Goal: Feedback & Contribution: Leave review/rating

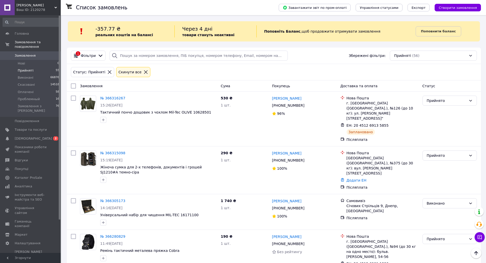
scroll to position [76, 0]
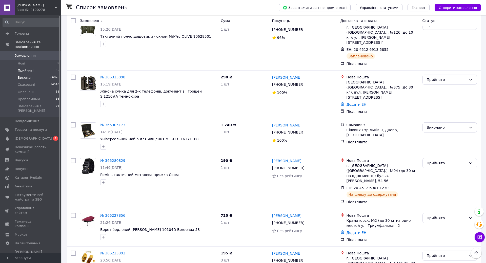
click at [24, 75] on span "Виконані" at bounding box center [26, 77] width 16 height 5
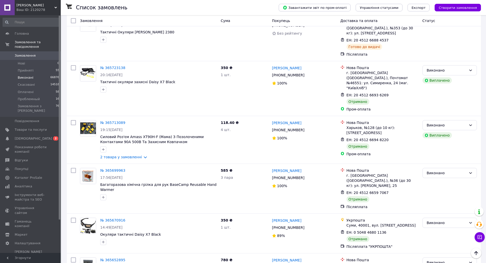
scroll to position [752, 0]
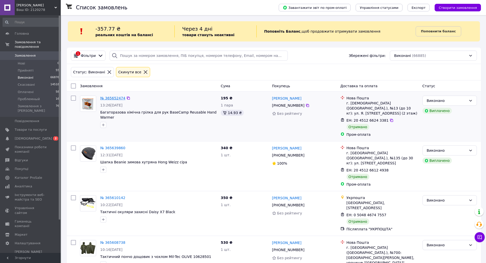
click at [111, 97] on link "№ 365652474" at bounding box center [112, 98] width 25 height 4
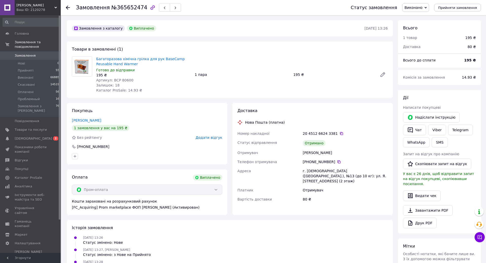
click at [201, 138] on span "Додати відгук" at bounding box center [209, 138] width 27 height 4
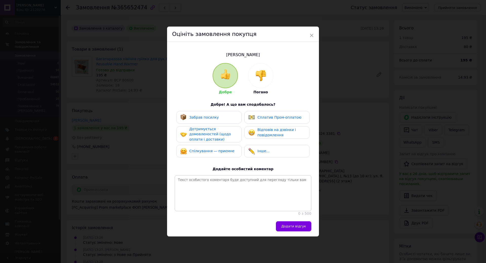
click at [199, 112] on div "Забрав посилку" at bounding box center [209, 117] width 66 height 13
drag, startPoint x: 204, startPoint y: 123, endPoint x: 211, endPoint y: 141, distance: 18.8
click at [204, 127] on span "Дотримується домовленостей (щодо оплати і доставки)" at bounding box center [209, 134] width 41 height 14
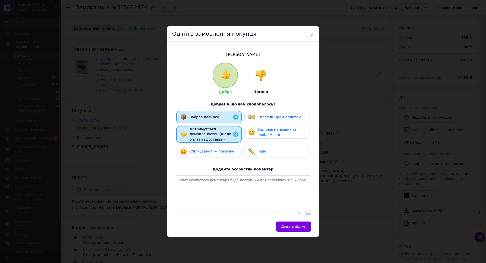
drag, startPoint x: 211, startPoint y: 141, endPoint x: 217, endPoint y: 141, distance: 5.8
click at [212, 149] on span "Спілкування — приємне" at bounding box center [211, 151] width 45 height 4
click at [259, 128] on span "Відповів на дзвінки і повідомлення" at bounding box center [276, 132] width 38 height 9
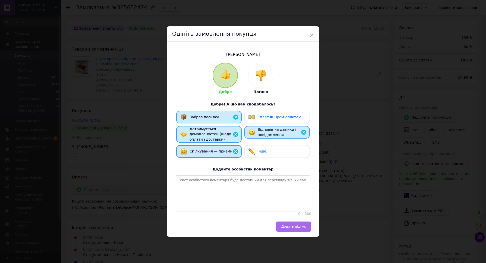
click at [296, 225] on span "Додати відгук" at bounding box center [293, 227] width 25 height 4
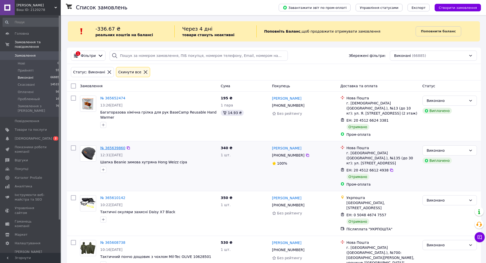
click at [112, 146] on link "№ 365639860" at bounding box center [112, 148] width 25 height 4
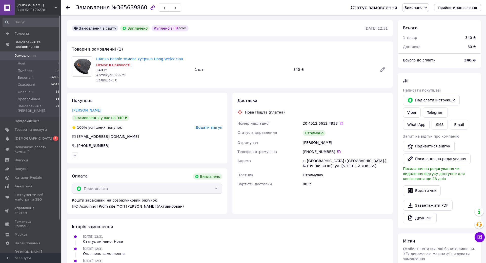
click at [212, 128] on span "Додати відгук" at bounding box center [209, 127] width 27 height 4
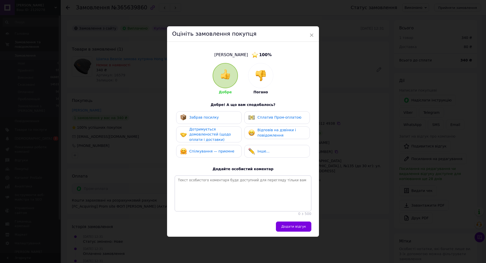
click at [204, 115] on span "Забрав посилку" at bounding box center [204, 117] width 30 height 4
click at [209, 127] on span "Дотримується домовленостей (щодо оплати і доставки)" at bounding box center [209, 134] width 41 height 14
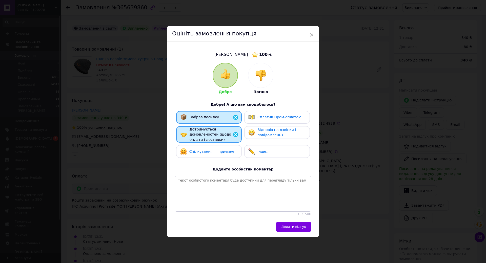
drag, startPoint x: 216, startPoint y: 139, endPoint x: 222, endPoint y: 138, distance: 5.8
click at [217, 145] on div "Спілкування — приємне" at bounding box center [209, 151] width 66 height 13
drag, startPoint x: 254, startPoint y: 126, endPoint x: 263, endPoint y: 138, distance: 15.1
click at [254, 127] on div "Відповів на дзвінки і повідомлення" at bounding box center [276, 132] width 57 height 10
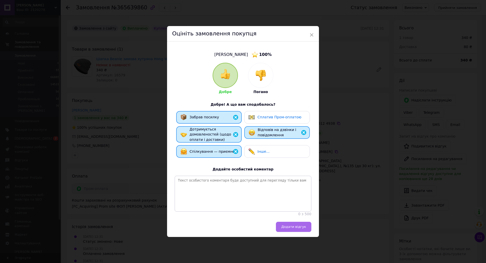
click at [301, 225] on span "Додати відгук" at bounding box center [293, 227] width 25 height 4
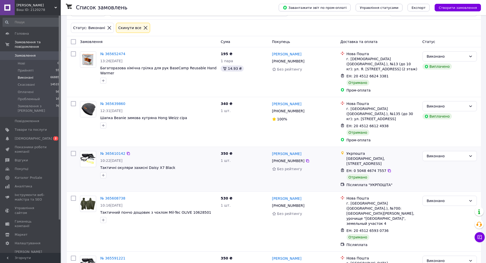
scroll to position [51, 0]
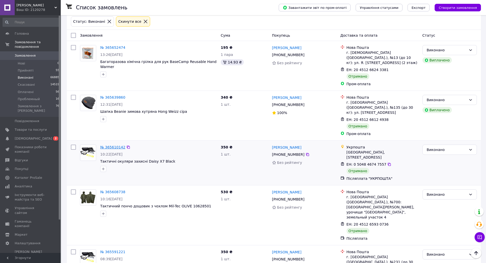
click at [113, 145] on link "№ 365610142" at bounding box center [112, 147] width 25 height 4
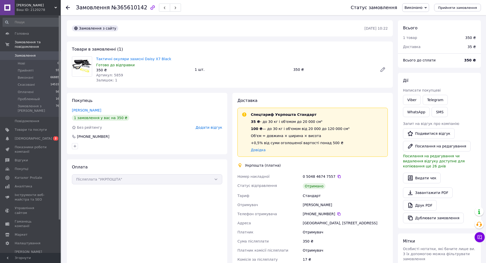
click at [214, 128] on span "Додати відгук" at bounding box center [209, 127] width 27 height 4
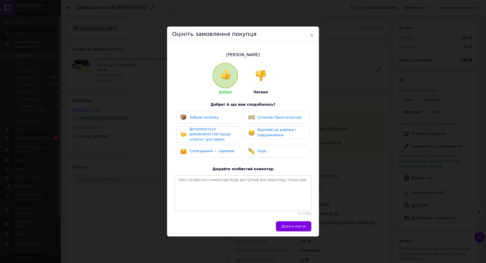
click at [216, 114] on div "Забрав посилку" at bounding box center [208, 117] width 57 height 7
click at [219, 127] on span "Дотримується домовленостей (щодо оплати і доставки)" at bounding box center [209, 134] width 41 height 14
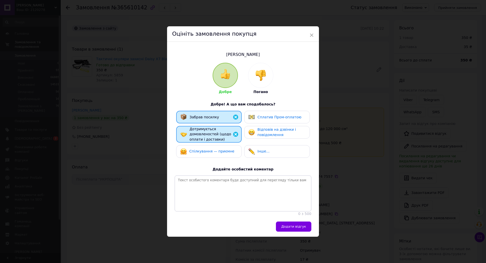
drag, startPoint x: 225, startPoint y: 141, endPoint x: 249, endPoint y: 130, distance: 26.2
click at [226, 149] on span "Спілкування — приємне" at bounding box center [211, 151] width 45 height 4
click at [262, 128] on span "Відповів на дзвінки і повідомлення" at bounding box center [276, 132] width 38 height 9
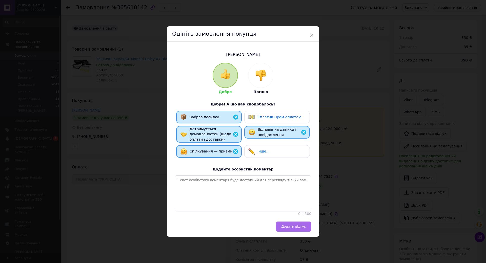
click at [294, 225] on span "Додати відгук" at bounding box center [293, 227] width 25 height 4
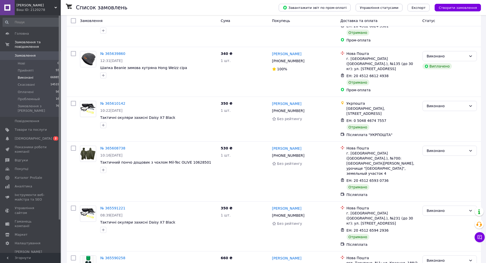
scroll to position [101, 0]
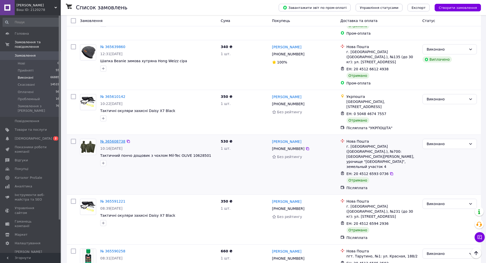
click at [116, 139] on link "№ 365608738" at bounding box center [112, 141] width 25 height 4
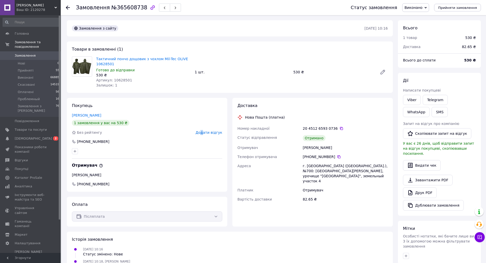
click at [204, 132] on span "Додати відгук" at bounding box center [209, 133] width 27 height 4
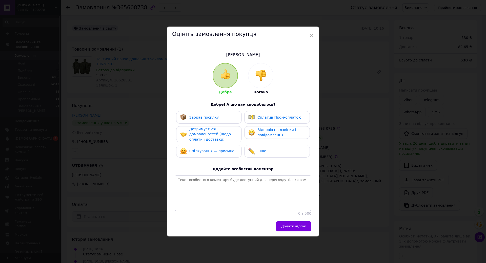
click at [207, 111] on div "Забрав посилку" at bounding box center [209, 117] width 66 height 13
drag, startPoint x: 211, startPoint y: 122, endPoint x: 216, endPoint y: 139, distance: 17.1
click at [212, 127] on span "Дотримується домовленостей (щодо оплати і доставки)" at bounding box center [209, 134] width 41 height 14
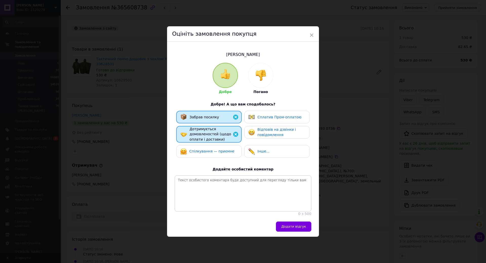
click at [218, 149] on span "Спілкування — приємне" at bounding box center [211, 151] width 45 height 4
click at [266, 128] on span "Відповів на дзвінки і повідомлення" at bounding box center [276, 132] width 38 height 9
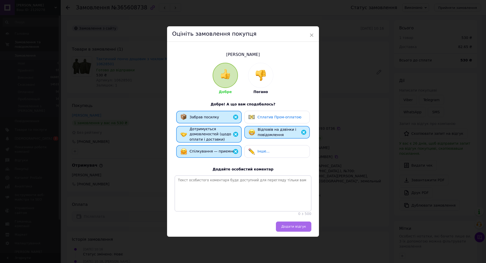
click at [296, 224] on button "Додати відгук" at bounding box center [293, 227] width 35 height 10
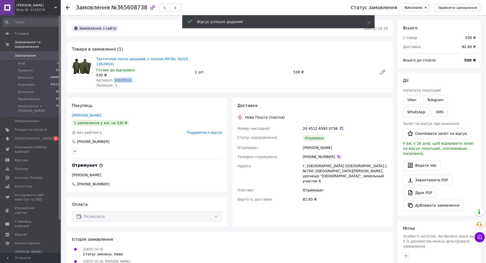
drag, startPoint x: 128, startPoint y: 81, endPoint x: 112, endPoint y: 79, distance: 15.9
click at [112, 79] on div "Артикул: 10628501" at bounding box center [143, 80] width 94 height 5
copy span "10628501"
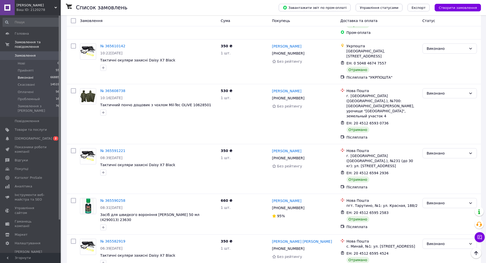
scroll to position [202, 0]
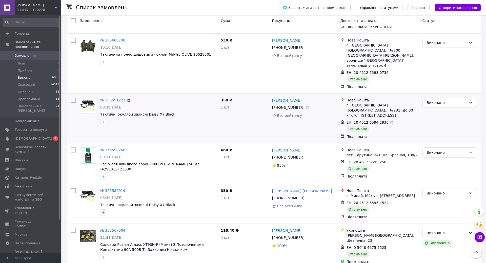
click at [117, 98] on link "№ 365591221" at bounding box center [112, 100] width 25 height 4
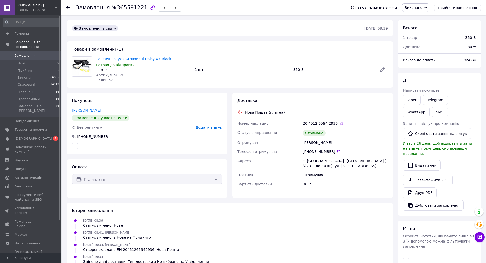
click at [206, 127] on span "Додати відгук" at bounding box center [209, 127] width 27 height 4
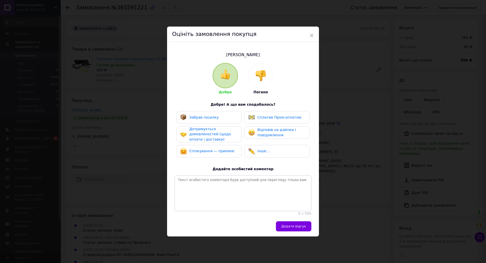
click at [215, 114] on div "Забрав посилку" at bounding box center [208, 117] width 57 height 7
drag, startPoint x: 217, startPoint y: 122, endPoint x: 225, endPoint y: 138, distance: 17.9
click at [218, 127] on div "Дотримується домовленостей (щодо оплати і доставки)" at bounding box center [213, 135] width 48 height 16
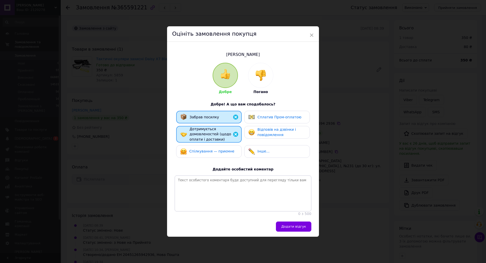
drag, startPoint x: 227, startPoint y: 142, endPoint x: 233, endPoint y: 137, distance: 7.6
click at [227, 149] on span "Спілкування — приємне" at bounding box center [211, 151] width 45 height 4
click at [264, 128] on span "Відповів на дзвінки і повідомлення" at bounding box center [276, 132] width 38 height 9
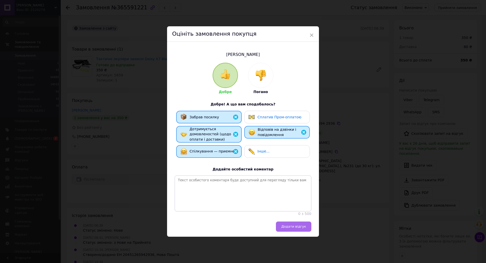
click at [293, 225] on span "Додати відгук" at bounding box center [293, 227] width 25 height 4
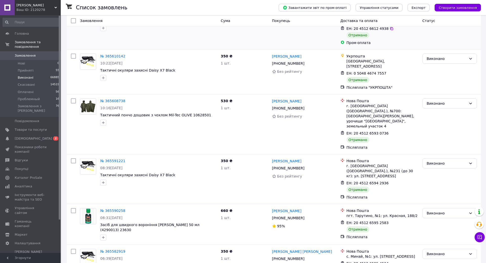
scroll to position [152, 0]
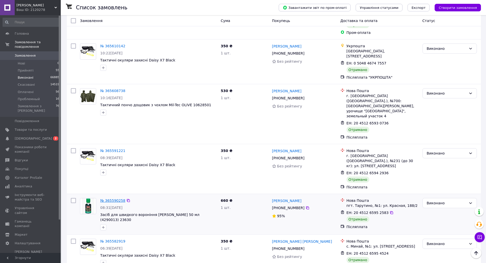
click at [109, 199] on link "№ 365590258" at bounding box center [112, 201] width 25 height 4
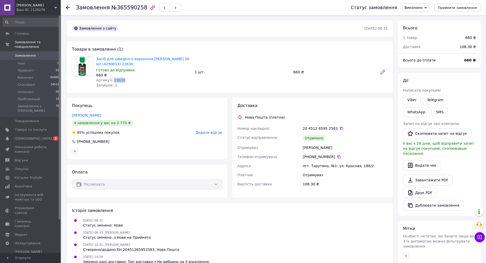
drag, startPoint x: 120, startPoint y: 80, endPoint x: 111, endPoint y: 80, distance: 8.9
click at [111, 80] on span "Артикул: 23630" at bounding box center [110, 80] width 29 height 4
copy span "23630"
click at [211, 132] on span "Додати відгук" at bounding box center [209, 133] width 27 height 4
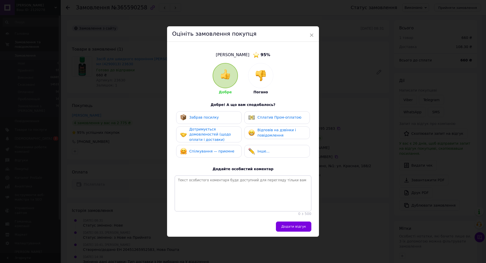
click at [224, 114] on div "Забрав посилку" at bounding box center [208, 117] width 57 height 7
drag, startPoint x: 223, startPoint y: 121, endPoint x: 224, endPoint y: 125, distance: 4.1
click at [223, 127] on div "Дотримується домовленостей (щодо оплати і доставки)" at bounding box center [213, 135] width 48 height 16
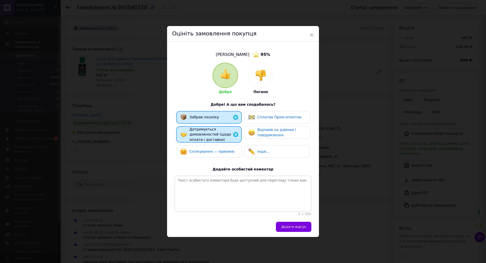
drag, startPoint x: 228, startPoint y: 142, endPoint x: 245, endPoint y: 133, distance: 19.0
click at [229, 148] on div "Спілкування — приємне" at bounding box center [208, 151] width 57 height 7
click at [263, 128] on span "Відповів на дзвінки і повідомлення" at bounding box center [276, 132] width 38 height 9
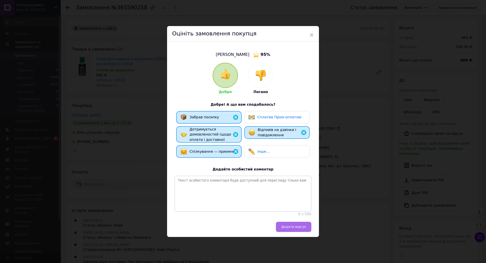
click at [297, 225] on span "Додати відгук" at bounding box center [293, 227] width 25 height 4
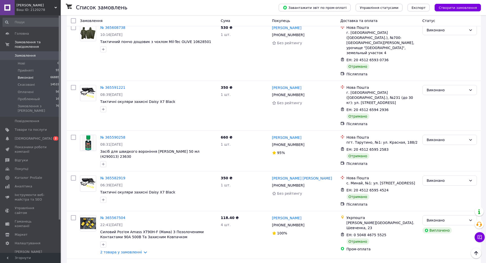
scroll to position [253, 0]
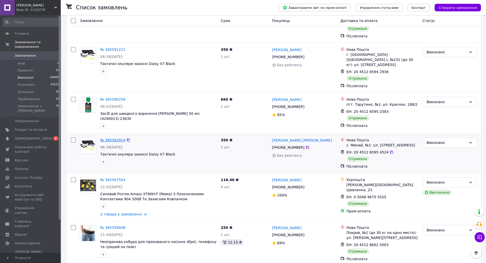
click at [110, 138] on link "№ 365582919" at bounding box center [112, 140] width 25 height 4
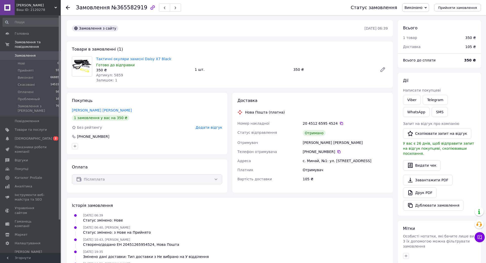
click at [205, 129] on span "Додати відгук" at bounding box center [209, 127] width 27 height 4
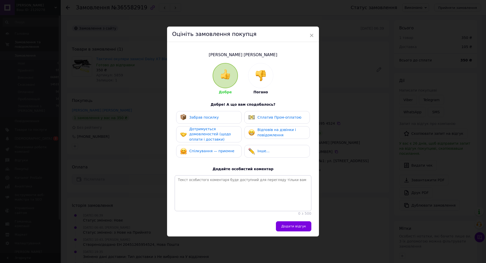
click at [217, 114] on div "Забрав посилку" at bounding box center [208, 117] width 57 height 7
drag, startPoint x: 218, startPoint y: 124, endPoint x: 221, endPoint y: 141, distance: 16.7
click at [218, 127] on span "Дотримується домовленостей (щодо оплати і доставки)" at bounding box center [209, 134] width 41 height 14
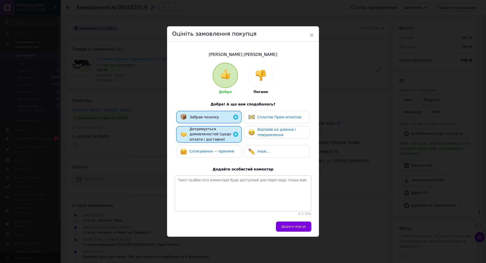
drag, startPoint x: 221, startPoint y: 141, endPoint x: 244, endPoint y: 136, distance: 23.1
click at [223, 149] on span "Спілкування — приємне" at bounding box center [211, 151] width 45 height 4
click at [265, 128] on span "Відповів на дзвінки і повідомлення" at bounding box center [276, 132] width 38 height 9
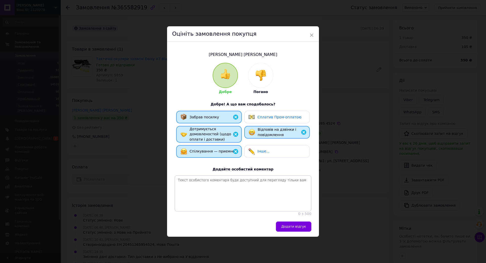
click at [292, 222] on button "Додати відгук" at bounding box center [293, 227] width 35 height 10
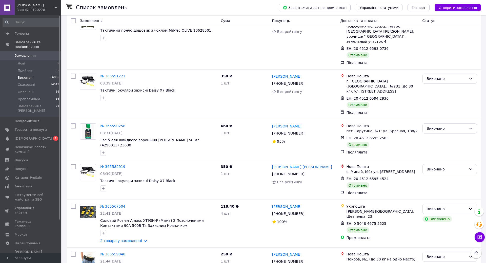
scroll to position [230, 0]
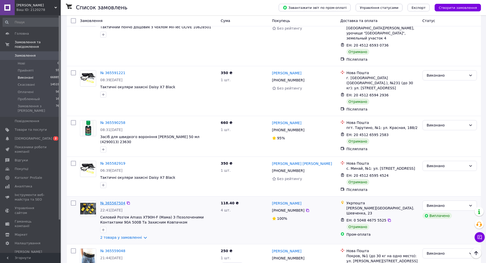
click at [111, 201] on link "№ 365567504" at bounding box center [112, 203] width 25 height 4
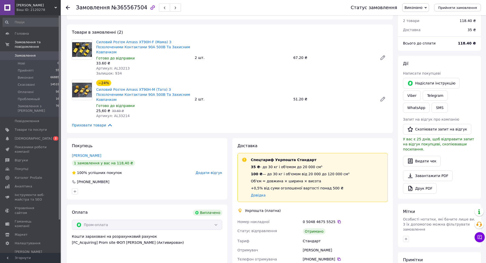
scroll to position [25, 0]
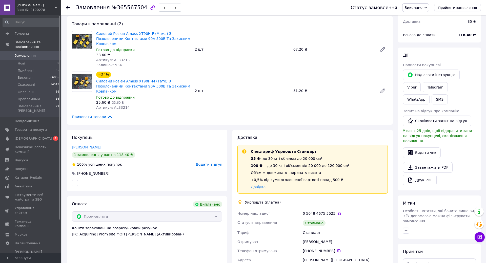
click at [215, 162] on span "Додати відгук" at bounding box center [209, 164] width 27 height 4
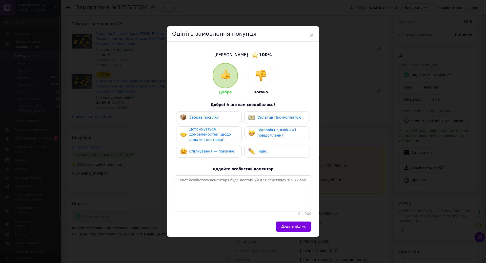
click at [221, 114] on div "Забрав посилку" at bounding box center [208, 117] width 57 height 7
drag, startPoint x: 223, startPoint y: 128, endPoint x: 225, endPoint y: 141, distance: 13.7
click at [223, 130] on div "Дотримується домовленостей (щодо оплати і доставки)" at bounding box center [213, 135] width 48 height 16
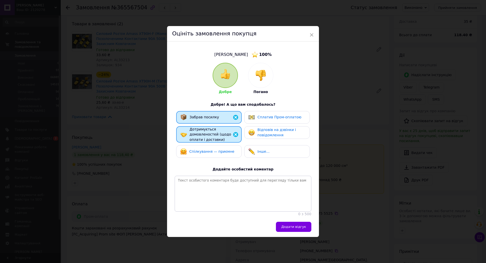
drag, startPoint x: 225, startPoint y: 142, endPoint x: 255, endPoint y: 127, distance: 33.6
click at [225, 150] on span "Спілкування — приємне" at bounding box center [211, 152] width 45 height 4
click at [262, 128] on span "Відповів на дзвінки і повідомлення" at bounding box center [276, 132] width 38 height 9
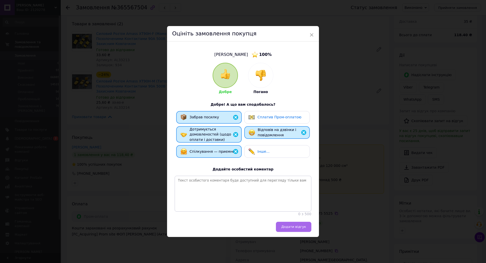
click at [297, 222] on button "Додати відгук" at bounding box center [293, 227] width 35 height 10
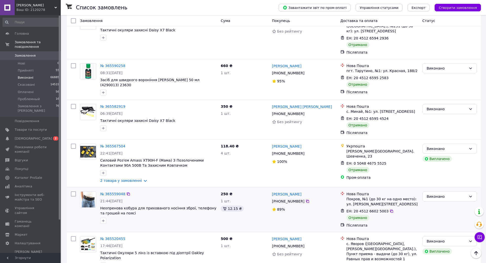
scroll to position [304, 0]
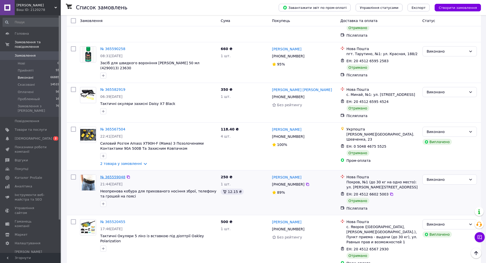
click at [116, 175] on link "№ 365559048" at bounding box center [112, 177] width 25 height 4
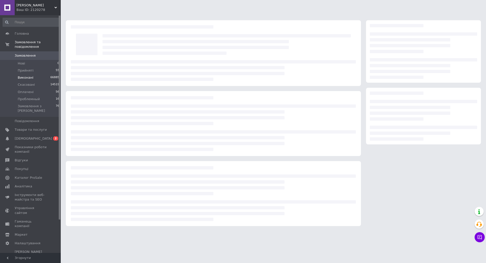
click at [116, 147] on div at bounding box center [213, 140] width 285 height 21
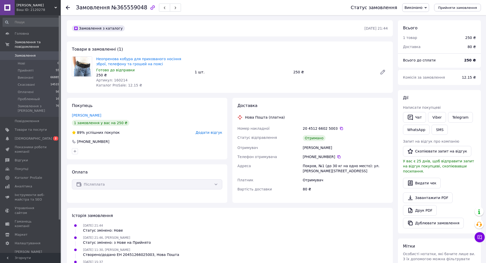
click at [207, 133] on span "Додати відгук" at bounding box center [209, 133] width 27 height 4
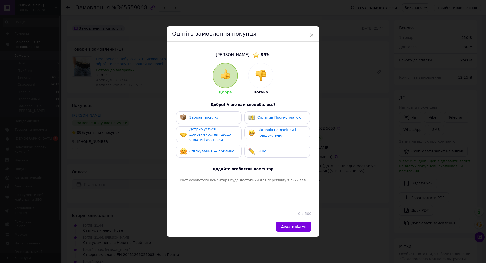
click at [215, 113] on div "Забрав посилку" at bounding box center [209, 117] width 66 height 13
drag, startPoint x: 219, startPoint y: 124, endPoint x: 223, endPoint y: 138, distance: 14.6
click at [220, 127] on span "Дотримується домовленостей (щодо оплати і доставки)" at bounding box center [209, 134] width 41 height 14
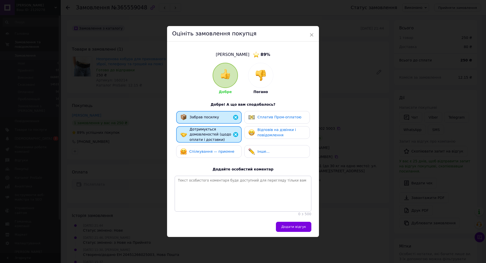
drag, startPoint x: 226, startPoint y: 143, endPoint x: 235, endPoint y: 139, distance: 9.5
click at [226, 150] on span "Спілкування — приємне" at bounding box center [211, 152] width 45 height 4
click at [255, 127] on div "Відповів на дзвінки і повідомлення" at bounding box center [276, 132] width 57 height 10
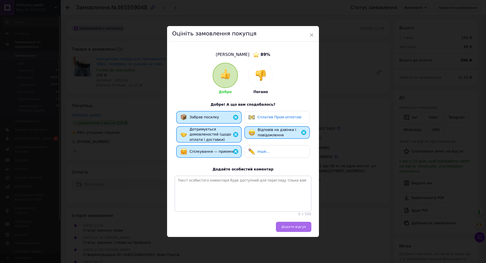
click at [293, 225] on span "Додати відгук" at bounding box center [293, 227] width 25 height 4
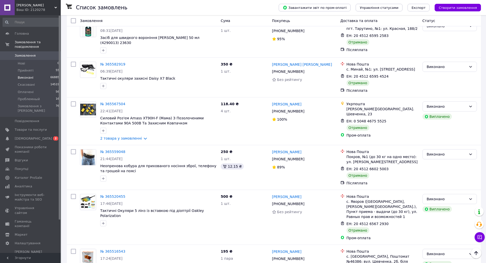
scroll to position [354, 0]
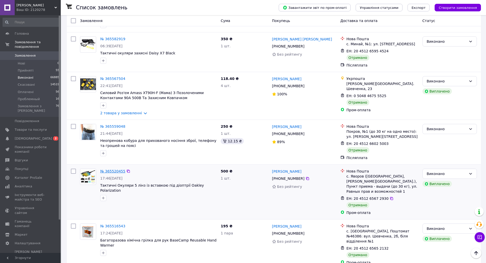
click at [111, 169] on link "№ 365520455" at bounding box center [112, 171] width 25 height 4
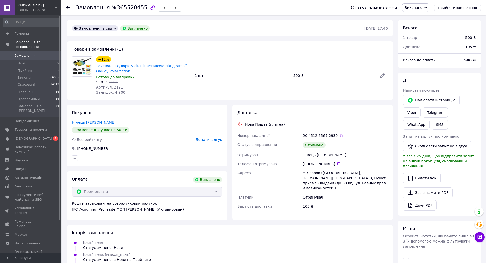
click at [212, 139] on span "Додати відгук" at bounding box center [209, 140] width 27 height 4
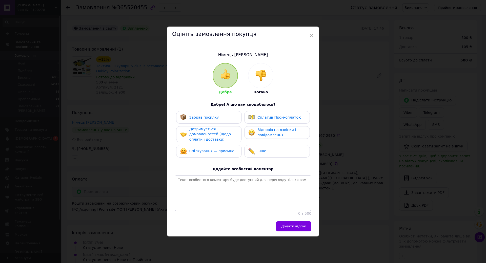
click at [223, 114] on div "Забрав посилку" at bounding box center [208, 117] width 57 height 7
drag, startPoint x: 226, startPoint y: 122, endPoint x: 231, endPoint y: 137, distance: 16.3
click at [227, 127] on div "Дотримується домовленостей (щодо оплати і доставки)" at bounding box center [213, 135] width 48 height 16
click at [233, 145] on div "Спілкування — приємне" at bounding box center [209, 151] width 66 height 13
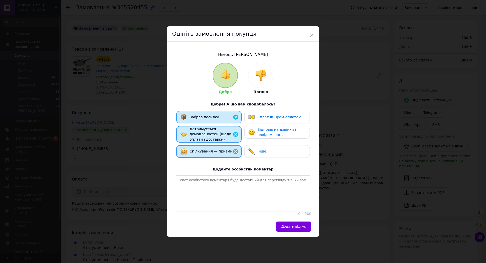
click at [260, 128] on span "Відповів на дзвінки і повідомлення" at bounding box center [276, 132] width 38 height 9
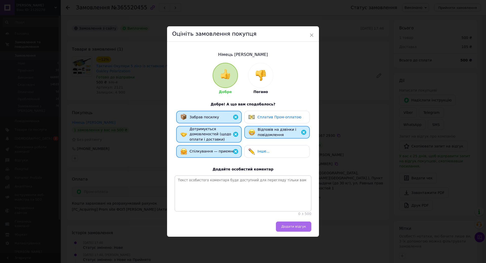
click at [297, 225] on span "Додати відгук" at bounding box center [293, 227] width 25 height 4
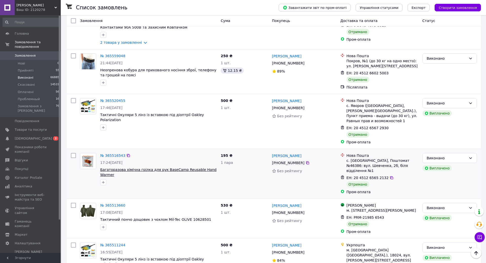
scroll to position [430, 0]
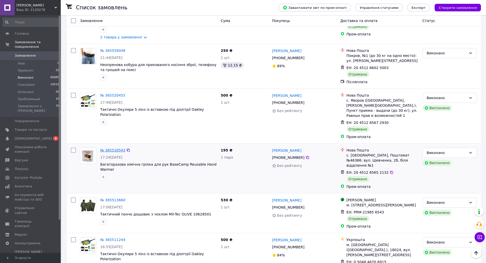
click at [115, 148] on link "№ 365516543" at bounding box center [112, 150] width 25 height 4
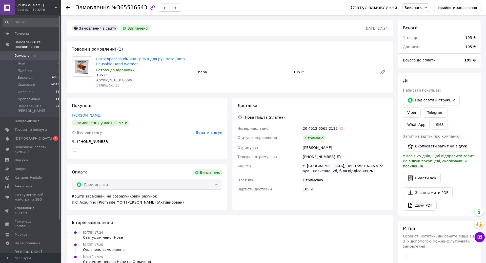
click at [206, 134] on span "Додати відгук" at bounding box center [209, 133] width 27 height 4
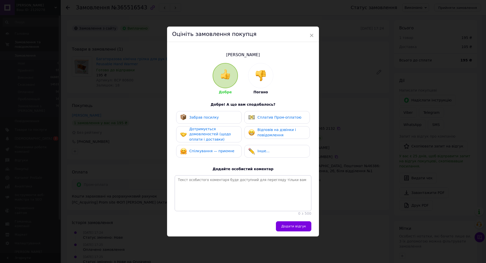
click at [218, 114] on div "Забрав посилку" at bounding box center [208, 117] width 57 height 7
drag, startPoint x: 225, startPoint y: 122, endPoint x: 230, endPoint y: 136, distance: 14.6
click at [225, 127] on div "Дотримується домовленостей (щодо оплати і доставки)" at bounding box center [213, 135] width 48 height 16
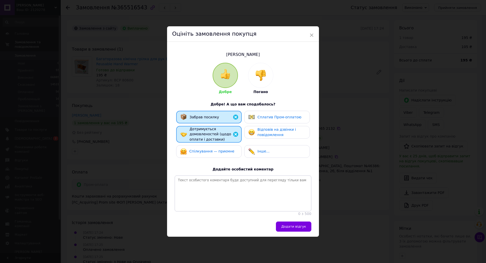
drag, startPoint x: 231, startPoint y: 140, endPoint x: 237, endPoint y: 139, distance: 6.0
click at [231, 148] on div "Спілкування — приємне" at bounding box center [208, 151] width 57 height 7
click at [267, 128] on span "Відповів на дзвінки і повідомлення" at bounding box center [276, 132] width 38 height 9
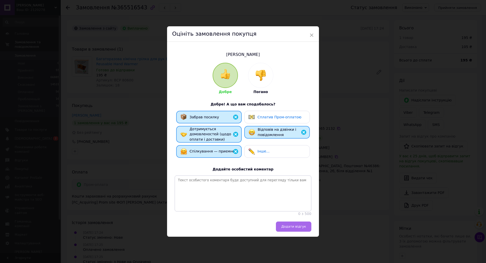
click at [297, 225] on span "Додати відгук" at bounding box center [293, 227] width 25 height 4
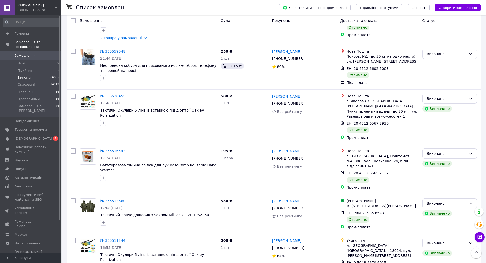
scroll to position [430, 0]
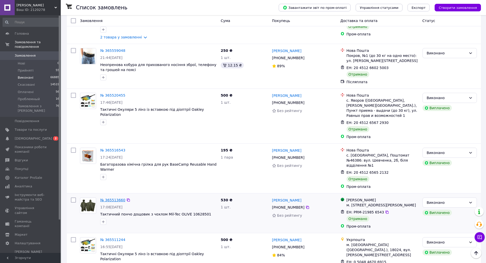
click at [116, 198] on link "№ 365513660" at bounding box center [112, 200] width 25 height 4
